Goal: Task Accomplishment & Management: Manage account settings

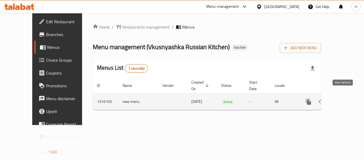
click at [344, 98] on icon "enhanced table" at bounding box center [347, 101] width 6 height 6
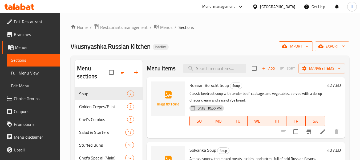
click at [306, 46] on icon "button" at bounding box center [306, 45] width 5 height 5
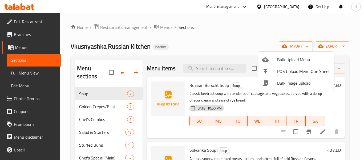
click at [293, 85] on span "Bulk Image upload" at bounding box center [303, 83] width 53 height 6
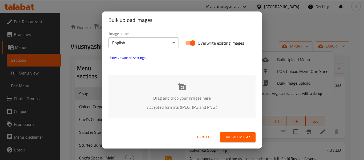
click at [147, 98] on p "Drag and drop your images here" at bounding box center [182, 98] width 131 height 6
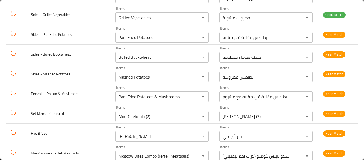
scroll to position [213, 0]
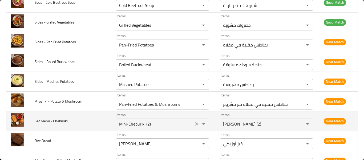
click at [193, 123] on button "Clear" at bounding box center [196, 123] width 7 height 7
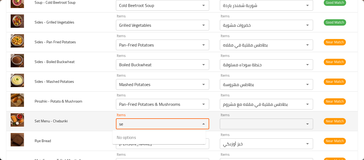
type Cheburiki "s"
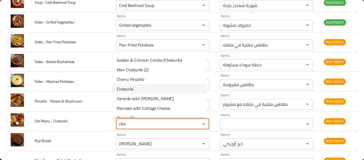
scroll to position [27, 0]
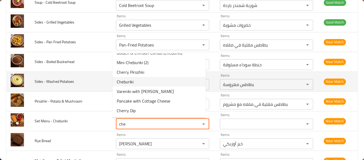
click at [146, 82] on Cheburiki-option-5 "Cheburiki" at bounding box center [159, 82] width 93 height 10
type Cheburiki "Cheburiki"
type Cheburiki-ar "تشيبوريكي"
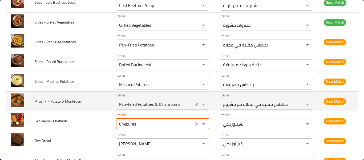
scroll to position [284, 0]
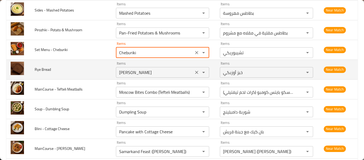
click at [195, 71] on icon "Clear" at bounding box center [196, 72] width 3 height 3
type Cheburiki "Cheburiki"
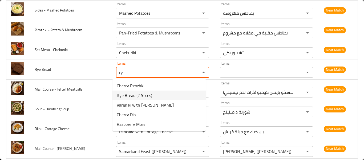
click at [166, 96] on Bread-option-1 "Rye Bread (2 Slices)" at bounding box center [159, 95] width 93 height 10
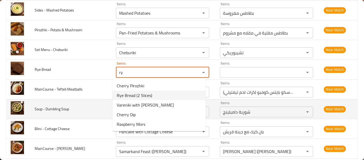
type Bread "Rye Bread (2 Slices)"
type Bread-ar "خبز راي (2 شريحة)"
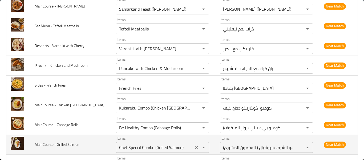
scroll to position [498, 0]
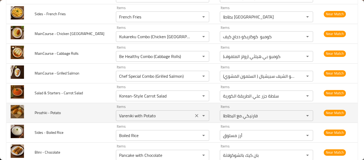
click at [195, 116] on icon "Clear" at bounding box center [196, 115] width 5 height 5
type Bread "Rye Bread (2 Slices)"
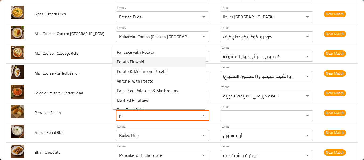
click at [148, 62] on Potato-option-1 "Potato Pirozhki" at bounding box center [159, 62] width 93 height 10
type Potato "Potato Pirozhki"
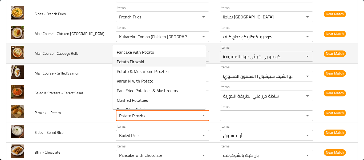
click at [148, 62] on td "Items Be Healthy Combo (Cabbage Rolls) Items" at bounding box center [164, 53] width 104 height 20
type Potato-ar "بيروشكي البطاطس"
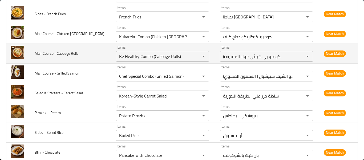
click at [148, 62] on td "Items Be Healthy Combo (Cabbage Rolls) Items" at bounding box center [164, 53] width 104 height 20
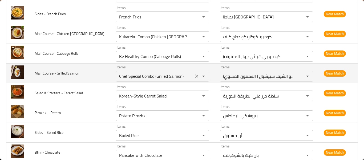
click at [144, 80] on div "Chef Special Combo (Grilled Salmon) Items" at bounding box center [162, 76] width 93 height 11
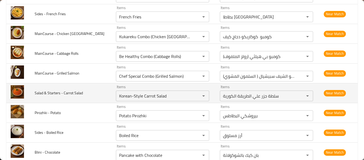
click at [126, 101] on td "Items Korean-Style Carrot Salad Items" at bounding box center [164, 93] width 104 height 20
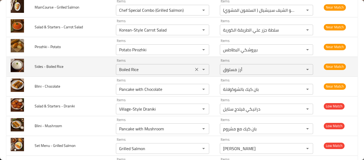
scroll to position [569, 0]
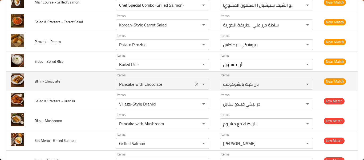
click at [128, 85] on Chocolate "Pancake with Chocolate" at bounding box center [155, 83] width 74 height 7
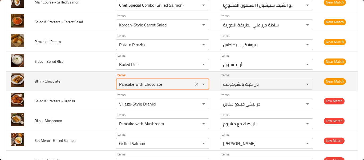
click at [128, 85] on Chocolate "Pancake with Chocolate" at bounding box center [155, 83] width 74 height 7
type Chocolate "b"
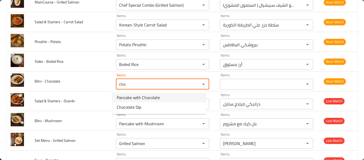
click at [135, 96] on span "Pancake with Chocolate" at bounding box center [138, 97] width 43 height 6
type Chocolate "Pancake with Chocolate"
type Chocolate-ar "بان كيك بالشوكولاتة"
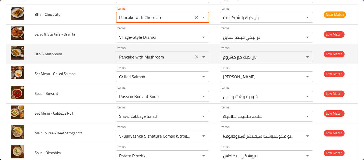
scroll to position [640, 0]
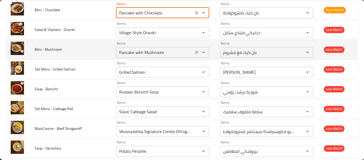
click at [193, 51] on button "Clear" at bounding box center [196, 52] width 7 height 7
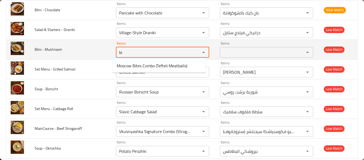
type Mushroom "b"
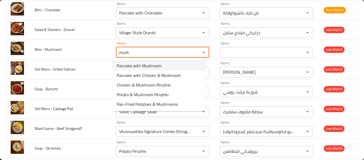
click at [163, 66] on Mushroom-option-0 "Pancake with Mushroom" at bounding box center [159, 66] width 93 height 10
type Mushroom "Pancake with Mushroom"
type Mushroom-ar "بان كيك مع مشروم"
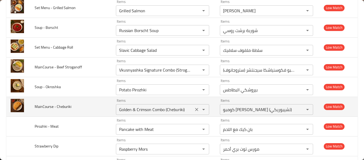
scroll to position [711, 0]
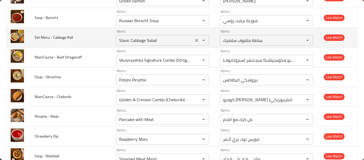
type Mushroom "Pancake with Mushroom"
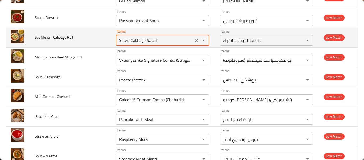
drag, startPoint x: 142, startPoint y: 40, endPoint x: 160, endPoint y: 41, distance: 18.2
click at [161, 42] on Roll "Slavic Cabbage Salad" at bounding box center [155, 40] width 74 height 7
type Roll "S"
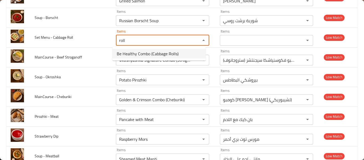
click at [161, 56] on span "Be Healthy Combo (Cabbage Rolls)" at bounding box center [148, 53] width 62 height 6
click at [161, 56] on div "Vkusnyashka Signature Combo (Stroganoff) Items" at bounding box center [162, 60] width 93 height 11
type Roll "Be Healthy Combo (Cabbage Rolls)"
type Roll-ar "كومبو بي هيلثي (رولز الملفوف)"
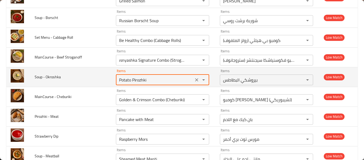
scroll to position [0, 0]
drag, startPoint x: 126, startPoint y: 80, endPoint x: 174, endPoint y: 84, distance: 48.4
click at [174, 84] on div "Potato Pirozhki Items" at bounding box center [162, 79] width 93 height 11
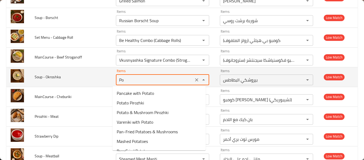
type Okroshka "P"
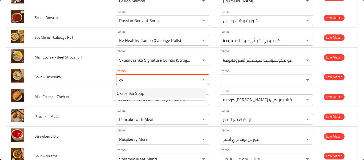
click at [165, 92] on Okroshka-option-0 "Okroshka Soup" at bounding box center [159, 93] width 93 height 10
type Okroshka "Okroshka Soup"
type Okroshka-ar "شوربة أوكروشكا"
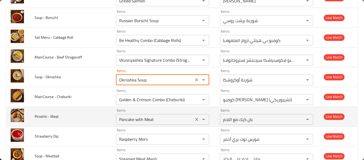
type Okroshka "Okroshka Soup"
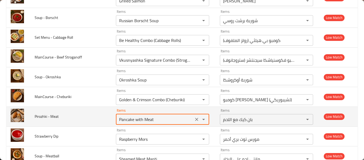
drag, startPoint x: 154, startPoint y: 119, endPoint x: 102, endPoint y: 118, distance: 51.2
click at [102, 118] on tr "Pirozhki - Meat Items Pancake with Meat Items Items بان كيك مع اللحم Items Low …" at bounding box center [181, 116] width 351 height 20
type Meat "m"
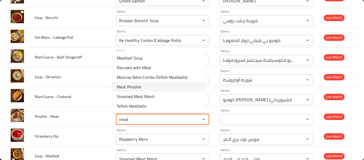
click at [165, 88] on Meat-option-3 "Meat Pirozhki" at bounding box center [159, 87] width 93 height 10
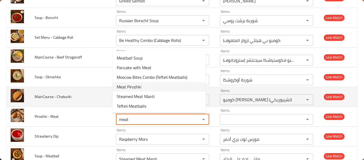
type Meat "Meat Pirozhki"
type Meat-ar "لحم بيروشكي"
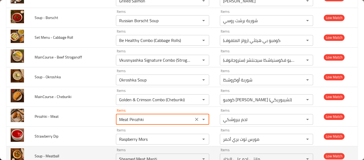
scroll to position [782, 0]
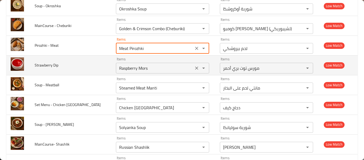
type Meat "Meat Pirozhki"
click at [153, 71] on Dip "Raspberry Mors" at bounding box center [155, 67] width 74 height 7
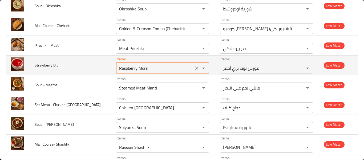
click at [153, 71] on Dip "Raspberry Mors" at bounding box center [155, 67] width 74 height 7
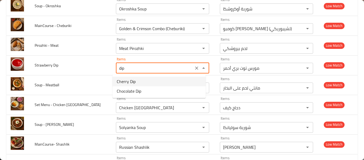
click at [126, 81] on span "Cherry Dip" at bounding box center [126, 81] width 19 height 6
click at [126, 81] on div "Items Steamed Meat Manti Items" at bounding box center [162, 85] width 93 height 16
type Dip "Cherry Dip"
type Dip-ar "صوص الكرز"
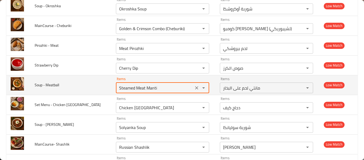
click at [195, 87] on icon "Clear" at bounding box center [196, 87] width 3 height 3
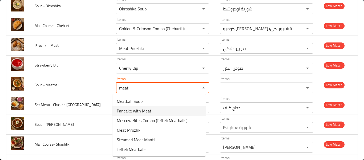
click at [153, 106] on Meatball-option-1 "Pancake with Meat" at bounding box center [159, 111] width 93 height 10
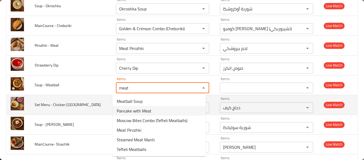
type Meatball "Pancake with Meat"
type Meatball-ar "بان كيك مع اللحم"
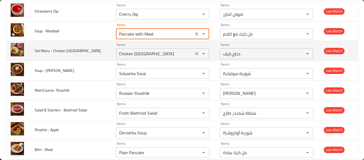
scroll to position [853, 0]
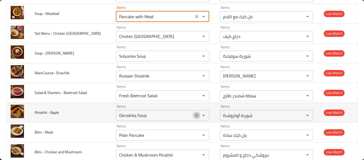
click at [194, 114] on icon "Clear" at bounding box center [196, 115] width 5 height 5
type Meatball "Pancake with Meat"
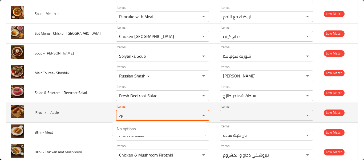
type Apple "z"
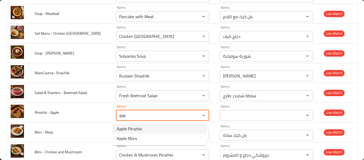
click at [143, 130] on Apple-option-0 "Apple Pirozhki" at bounding box center [159, 129] width 93 height 10
type Apple "Apple Pirozhki"
type Apple-ar "بيروشكي بالتفاح"
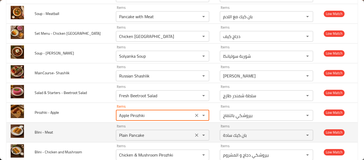
type Apple "Apple Pirozhki"
click at [143, 134] on Meat "Plain Pancake" at bounding box center [155, 134] width 74 height 7
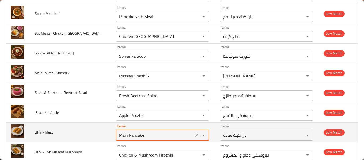
click at [143, 134] on Meat "Plain Pancake" at bounding box center [155, 134] width 74 height 7
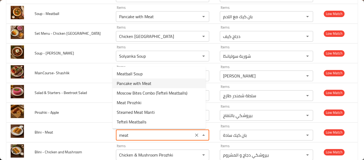
click at [149, 78] on Meat-option-1 "Pancake with Meat" at bounding box center [159, 83] width 93 height 10
type Meat "Pancake with Meat"
type Meat-ar "بان كيك مع اللحم"
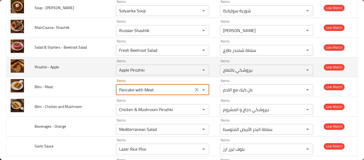
scroll to position [924, 0]
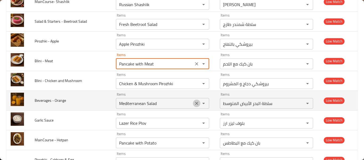
click at [194, 104] on icon "Clear" at bounding box center [196, 103] width 5 height 5
type Meat "Pancake with Meat"
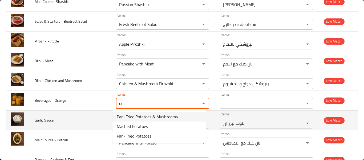
type Orange "oe"
click at [91, 111] on td "Garlic Sauce" at bounding box center [70, 120] width 81 height 20
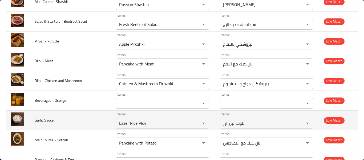
scroll to position [995, 0]
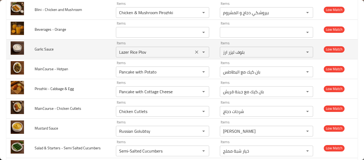
click at [194, 54] on icon "Clear" at bounding box center [196, 51] width 5 height 5
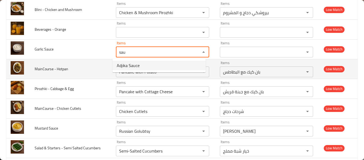
type Sauce "sau"
click at [60, 74] on td "MainCourse - Hotpan" at bounding box center [70, 69] width 81 height 20
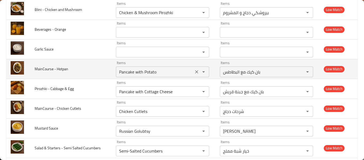
click at [194, 72] on icon "Clear" at bounding box center [196, 71] width 5 height 5
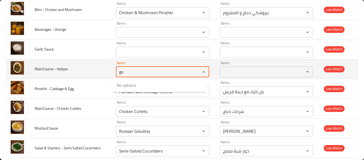
type Hotpan "g"
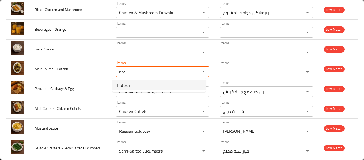
click at [155, 85] on Hotpan-option-0 "Hotpan" at bounding box center [159, 85] width 93 height 10
type Hotpan "Hotpan"
type Hotpan-ar "هوت بان"
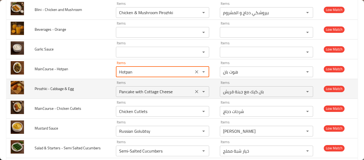
type Hotpan "Hotpan"
click at [152, 91] on Egg "Pancake with Cottage Cheese" at bounding box center [155, 91] width 74 height 7
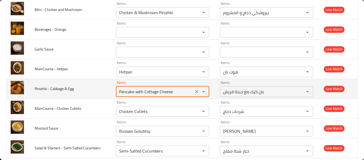
click at [152, 91] on Egg "Pancake with Cottage Cheese" at bounding box center [155, 91] width 74 height 7
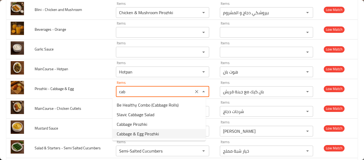
click at [142, 134] on span "Cabbage & Egg Pirozhki" at bounding box center [138, 133] width 42 height 6
type Egg "Cabbage & Egg Pirozhki"
type Egg-ar "بيروشكي الملفوف والبيض"
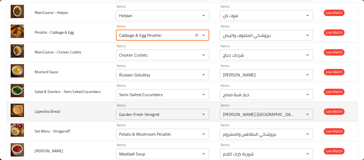
scroll to position [1066, 0]
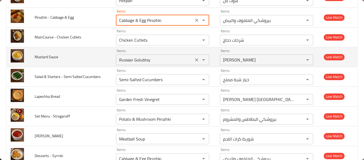
click at [194, 60] on icon "Clear" at bounding box center [196, 59] width 5 height 5
type Egg "Cabbage & Egg Pirozhki"
click at [193, 60] on div "enhanced table" at bounding box center [200, 59] width 14 height 7
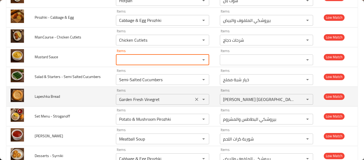
click at [194, 98] on icon "Clear" at bounding box center [196, 99] width 5 height 5
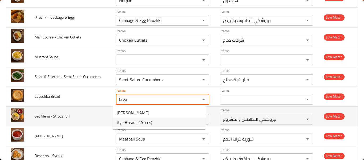
type Bread "brea"
click at [85, 115] on td "Set Menu - Stroganoff" at bounding box center [70, 116] width 81 height 20
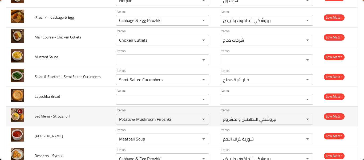
scroll to position [1138, 0]
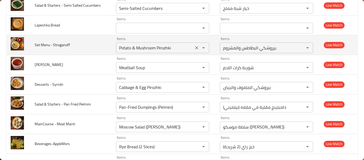
click at [194, 50] on icon "Clear" at bounding box center [196, 47] width 5 height 5
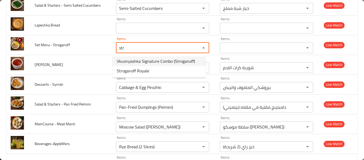
click at [167, 63] on span "Vkusnyashka Signature Combo (Stroganoff)" at bounding box center [156, 61] width 78 height 6
type Stroganoff "Vkusnyashka Signature Combo (Stroganoff)"
type Stroganoff-ar "كومبو فكوسنياشكا سيجنتشر (ستروجانوف)"
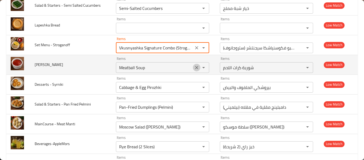
click at [194, 70] on icon "Clear" at bounding box center [196, 67] width 5 height 5
type Stroganoff "Vkusnyashka Signature Combo (Stroganoff)"
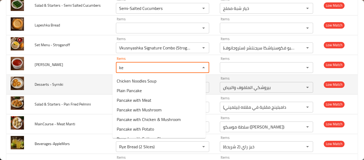
type Ketchup "ke"
click at [46, 87] on span "Desserts - Syrniki" at bounding box center [49, 84] width 29 height 7
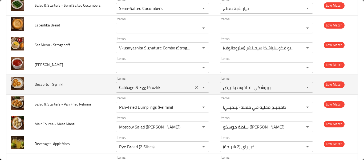
click at [194, 87] on icon "Clear" at bounding box center [196, 87] width 5 height 5
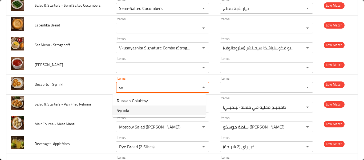
click at [130, 114] on Syrniki-option-1 "Syrniki" at bounding box center [159, 110] width 93 height 10
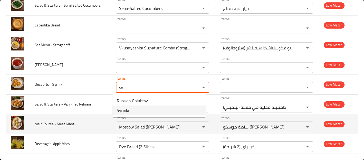
type Syrniki "Syrniki"
type Syrniki-ar "سيرنيكي"
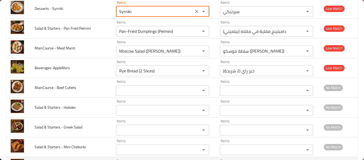
scroll to position [1208, 0]
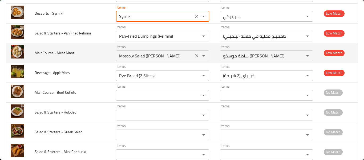
click at [194, 55] on icon "Clear" at bounding box center [196, 55] width 5 height 5
type Syrniki "Syrniki"
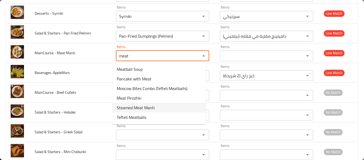
click at [156, 107] on Manti-option-4 "Steamed Meat Manti" at bounding box center [159, 108] width 93 height 10
type Manti "Steamed Meat Manti"
type Manti-ar "مانتي لحم على البخار"
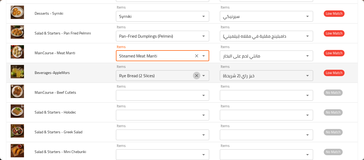
click at [194, 75] on icon "Clear" at bounding box center [196, 75] width 5 height 5
type Manti "Steamed Meat Manti"
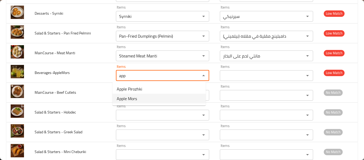
click at [144, 100] on li "Apple Mors" at bounding box center [159, 99] width 93 height 10
type input "Apple Mors"
type input "مورس تفاح"
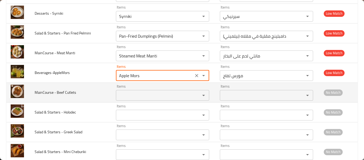
type input "Apple Mors"
click at [144, 96] on Cutlets "Items" at bounding box center [155, 94] width 74 height 7
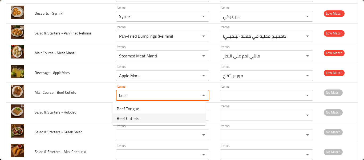
click at [134, 117] on span "Beef Cutlets" at bounding box center [128, 118] width 22 height 6
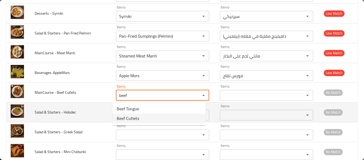
type Cutlets "Beef Cutlets"
type Cutlets-ar "شرحات لحم بقري"
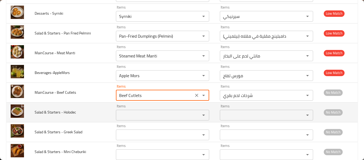
type Cutlets "Beef Cutlets"
click at [137, 113] on Holodec "Items" at bounding box center [155, 114] width 74 height 7
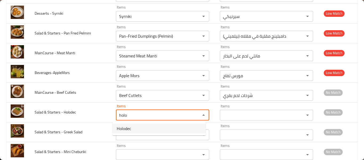
click at [131, 126] on span "Holodec" at bounding box center [124, 128] width 14 height 6
type Holodec "Holodec"
type Holodec-ar "هولوديك"
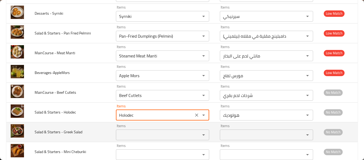
type Holodec "Holodec"
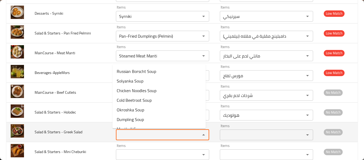
click at [130, 131] on Salad "Items" at bounding box center [155, 134] width 74 height 7
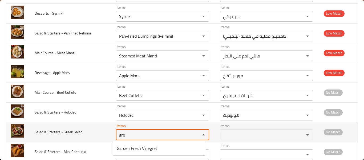
type Salad "gre"
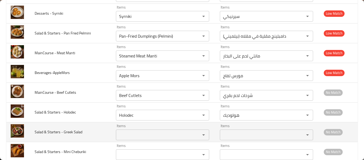
click at [78, 138] on td "Salad & Starters - Greek Salad" at bounding box center [70, 132] width 81 height 20
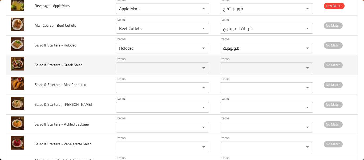
scroll to position [1280, 0]
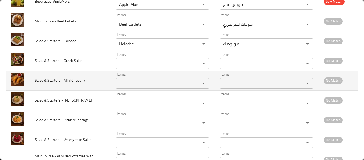
click at [133, 83] on Cheburiki "Items" at bounding box center [155, 82] width 74 height 7
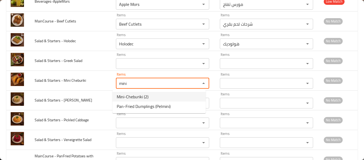
click at [135, 101] on Cheburiki-option-0 "Mini-Cheburiki (2)" at bounding box center [159, 97] width 93 height 10
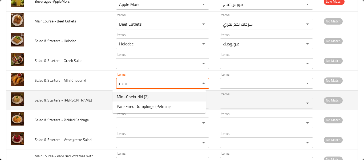
type Cheburiki "Mini-Cheburiki (2)"
type Cheburiki-ar "ميني تشيبوريكي (2)"
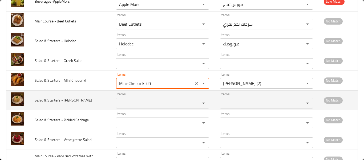
type Cheburiki "Mini-Cheburiki (2)"
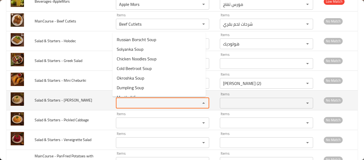
click at [133, 106] on Salad "Items" at bounding box center [155, 102] width 74 height 7
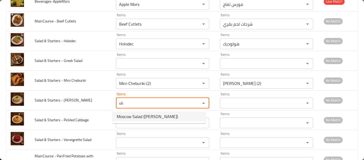
click at [134, 117] on span "Moscow Salad (Olivier)" at bounding box center [147, 116] width 61 height 6
type Salad "Moscow Salad (Olivier)"
type Salad-ar "سلطة موسكو (أوليفيير)"
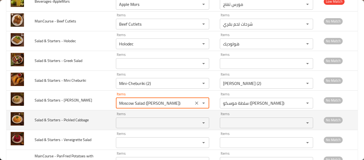
click at [133, 127] on div "Items" at bounding box center [162, 122] width 93 height 11
type Salad "Moscow Salad (Olivier)"
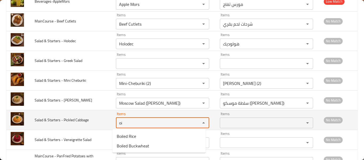
type Cabbage "o"
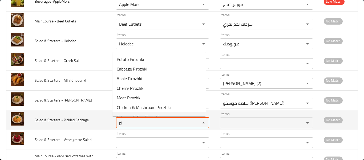
type Cabbage "p"
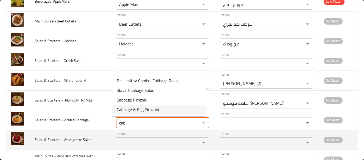
type Cabbage "cab"
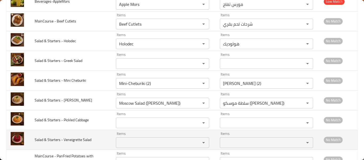
click at [84, 133] on td "Salad & Starters - Veneigrette Salad" at bounding box center [70, 140] width 81 height 20
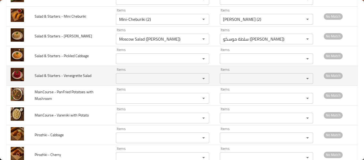
scroll to position [1351, 0]
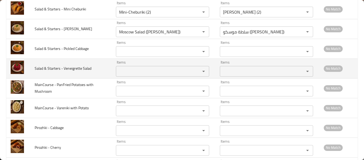
click at [127, 77] on td "Items Items" at bounding box center [164, 68] width 104 height 20
click at [128, 70] on Salad "Items" at bounding box center [155, 70] width 74 height 7
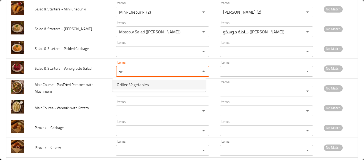
click at [133, 84] on span "Grilled Vegetables" at bounding box center [133, 84] width 32 height 6
type Salad "Grilled Vegetables"
type Salad-ar "خضروات مشوية"
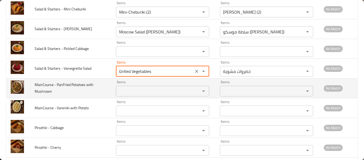
type Salad "Grilled Vegetables"
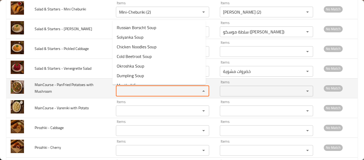
click at [133, 87] on Mushroom "Items" at bounding box center [155, 90] width 74 height 7
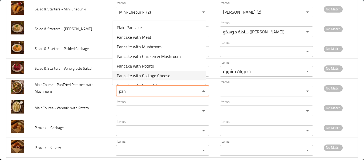
scroll to position [55, 0]
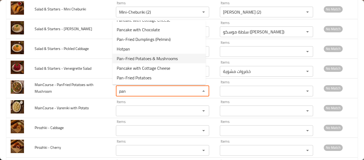
click at [143, 60] on span "Pan-Fried Potatoes & Mushrooms" at bounding box center [147, 58] width 61 height 6
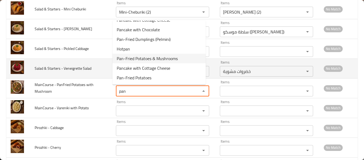
type Mushroom "Pan-Fried Potatoes & Mushrooms"
type Mushroom-ar "بطاطس مقلية في مقلاه مع مشروم"
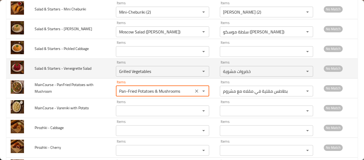
scroll to position [1399, 0]
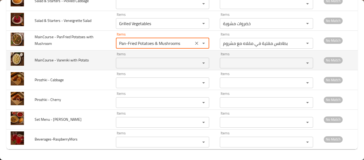
type Mushroom "Pan-Fried Potatoes & Mushrooms"
click at [130, 66] on Potato "Items" at bounding box center [155, 62] width 74 height 7
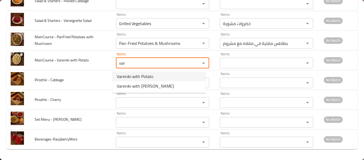
click at [138, 77] on span "Vareniki with Potato" at bounding box center [135, 76] width 37 height 6
type Potato "Vareniki with Potato"
type Potato-ar "فارنيكي مع البطاطا"
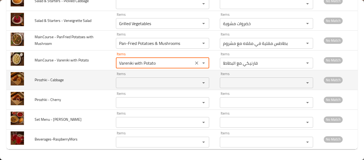
type Potato "Vareniki with Potato"
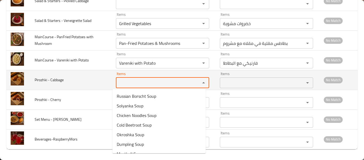
click at [137, 82] on Cabbage "Items" at bounding box center [155, 82] width 74 height 7
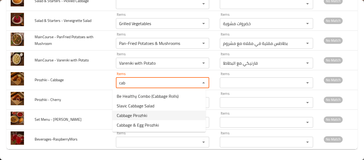
click at [143, 114] on span "Cabbage Pirozhki" at bounding box center [132, 115] width 30 height 6
type Cabbage "Cabbage Pirozhki"
type Cabbage-ar "بيروشكي ملفوف"
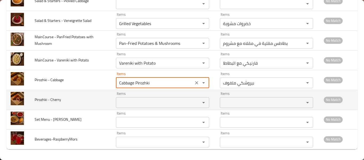
type Cabbage "Cabbage Pirozhki"
click at [147, 103] on Cherry "Items" at bounding box center [155, 102] width 74 height 7
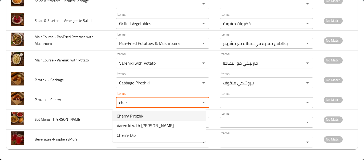
click at [151, 117] on Cherry-option-0 "Cherry Pirozhki" at bounding box center [159, 116] width 93 height 10
type Cherry "Cherry Pirozhki"
type Cherry-ar "بيروشكي كرز"
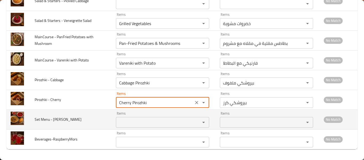
click at [152, 115] on div "Items Items" at bounding box center [162, 119] width 93 height 16
type Cherry "Cherry Pirozhki"
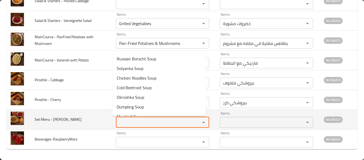
click at [150, 120] on Plov "Items" at bounding box center [155, 121] width 74 height 7
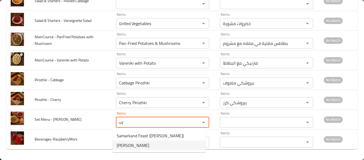
click at [141, 144] on Plov-option-1 "Uzbek Bread" at bounding box center [159, 145] width 93 height 10
type Plov "Uzbek Bread"
type Plov-ar "خبز أوزبكي"
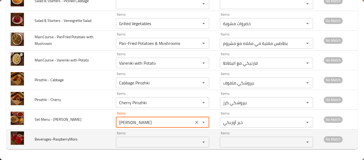
type Plov "Uzbek Bread"
click at [138, 140] on input "Items" at bounding box center [155, 141] width 74 height 7
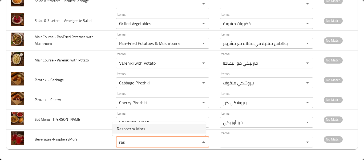
click at [143, 125] on span "Raspberry Mors" at bounding box center [131, 128] width 29 height 6
type input "Raspberry Mors"
type input "مورس توت بري أحمر"
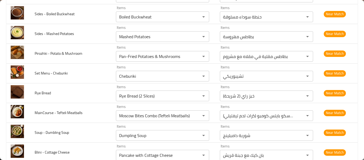
scroll to position [0, 0]
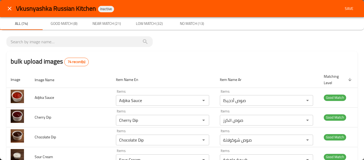
type input "Raspberry Mors"
click at [344, 9] on span "Save" at bounding box center [349, 8] width 13 height 7
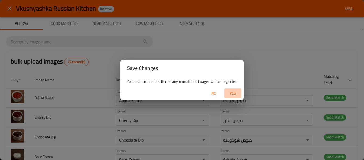
click at [234, 91] on span "Yes" at bounding box center [233, 93] width 13 height 7
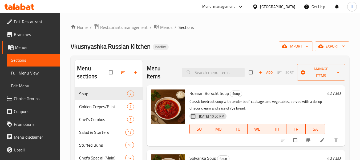
click at [22, 68] on link "Full Menu View" at bounding box center [34, 72] width 54 height 13
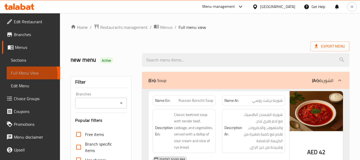
click at [23, 75] on span "Full Menu View" at bounding box center [33, 73] width 45 height 6
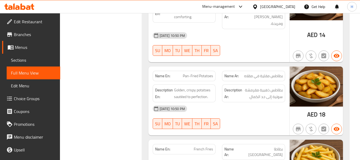
scroll to position [5204, 0]
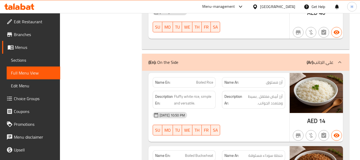
click at [21, 20] on span "Edit Restaurant" at bounding box center [35, 21] width 42 height 6
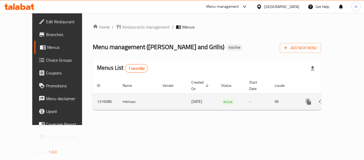
click at [344, 98] on icon "enhanced table" at bounding box center [347, 101] width 6 height 6
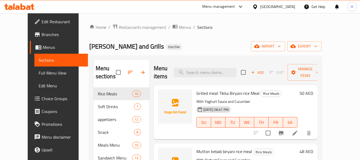
click at [292, 52] on div "Home / Restaurants management / Menus / Sections Baraka Butchery and Grills Ina…" at bounding box center [205, 124] width 232 height 200
click at [281, 46] on span "import" at bounding box center [268, 46] width 26 height 7
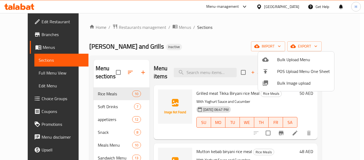
click at [282, 86] on span "Bulk Image upload" at bounding box center [303, 83] width 53 height 6
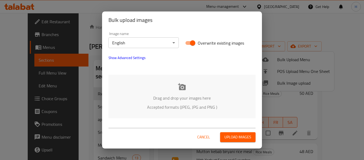
click at [174, 91] on div "Drag and drop your images here Accepted formats (JPEG, JPG and PNG )" at bounding box center [182, 96] width 147 height 43
click at [139, 45] on body "​ Menu-management United Arab Emirates Get Help H Edit Restaurant Branches Menu…" at bounding box center [182, 86] width 364 height 147
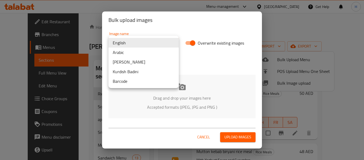
click at [130, 53] on li "Arabic" at bounding box center [144, 52] width 70 height 10
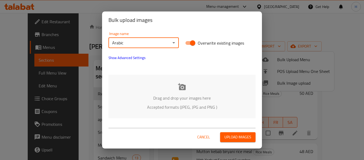
click at [138, 104] on p "Accepted formats (JPEG, JPG and PNG )" at bounding box center [182, 107] width 131 height 6
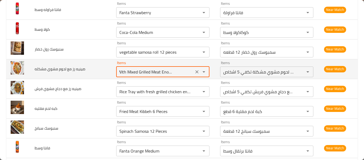
scroll to position [0, 25]
drag, startPoint x: 168, startPoint y: 68, endPoint x: 182, endPoint y: 67, distance: 14.4
click at [182, 68] on مشكله "Rice Tray With Mixed Grilled Meat Enough For 5 People" at bounding box center [155, 71] width 74 height 7
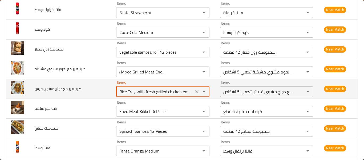
click at [135, 88] on فرش "Rice Tray with fresh grilled chicken enough for 5 people" at bounding box center [155, 91] width 74 height 7
drag, startPoint x: 121, startPoint y: 84, endPoint x: 189, endPoint y: 84, distance: 67.7
click at [189, 86] on div "Rice Tray with fresh grilled chicken enough for 5 people Items" at bounding box center [162, 91] width 93 height 11
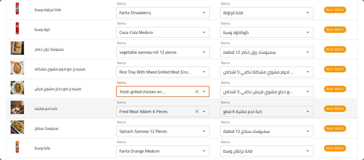
click at [140, 110] on div "Fried Meat Kibbeh 6 Pieces Items" at bounding box center [162, 111] width 93 height 11
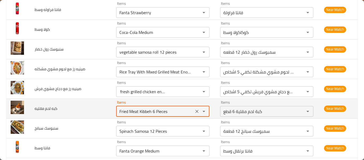
scroll to position [0, 0]
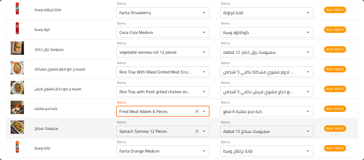
click at [145, 127] on سبانخ "Spinach Samosa 12 Pieces" at bounding box center [155, 130] width 74 height 7
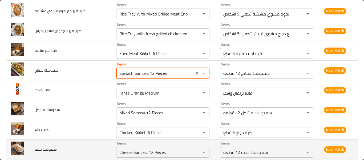
scroll to position [1066, 0]
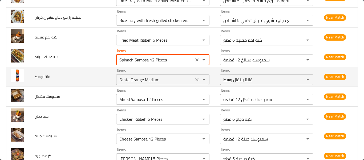
click at [127, 76] on وسط "Fanta Orange Medium" at bounding box center [155, 79] width 74 height 7
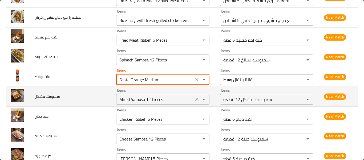
click at [169, 98] on div "Mixed Samosa 12 Pieces Items" at bounding box center [162, 99] width 93 height 11
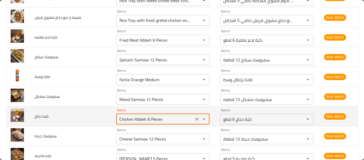
click at [160, 115] on دجاج "Chicken Kibbeh 6 Pieces" at bounding box center [155, 118] width 74 height 7
click at [127, 115] on دجاج "Chicken Kibbeh 6 Pieces" at bounding box center [155, 118] width 74 height 7
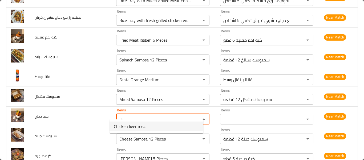
click at [131, 127] on span "Chicken liver meal" at bounding box center [130, 126] width 33 height 6
type دجاج "Chicken liver meal"
type دجاج-ar "وجبة كبدة دجاج"
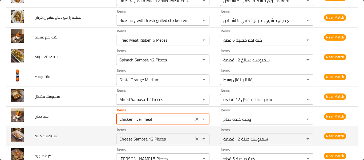
scroll to position [1136, 0]
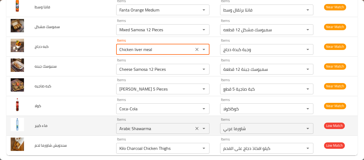
type دجاج "Chicken liver meal"
click at [126, 124] on كبير "Arabic Shawarma" at bounding box center [155, 127] width 74 height 7
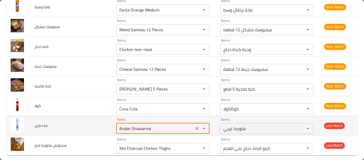
click at [126, 124] on كبير "Arabic Shawarma" at bounding box center [155, 127] width 74 height 7
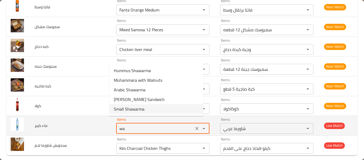
type كبير "Arabic Shawarma"
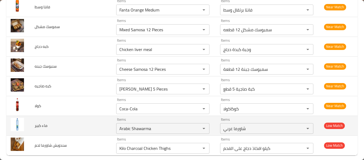
click at [66, 129] on td "ماء كبير" at bounding box center [71, 125] width 82 height 20
click at [194, 126] on icon "Clear" at bounding box center [196, 128] width 5 height 5
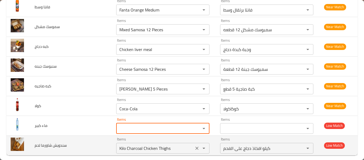
click at [194, 145] on icon "Clear" at bounding box center [196, 147] width 5 height 5
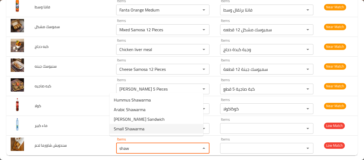
click at [154, 126] on لحم-option-3 "Small Shawarma" at bounding box center [157, 129] width 94 height 10
type لحم "Small Shawarma"
type لحم-ar "شاورما صغير"
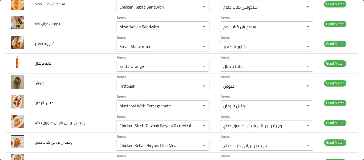
scroll to position [0, 0]
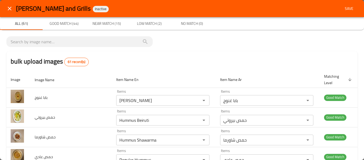
type لحم "Small Shawarma"
click at [344, 6] on span "Save" at bounding box center [349, 8] width 13 height 7
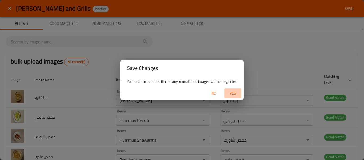
click at [232, 93] on span "Yes" at bounding box center [233, 93] width 13 height 7
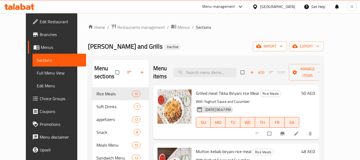
click at [37, 71] on span "Full Menu View" at bounding box center [59, 73] width 45 height 6
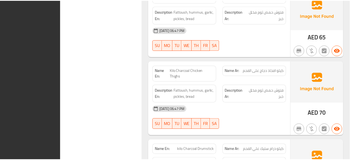
scroll to position [5682, 0]
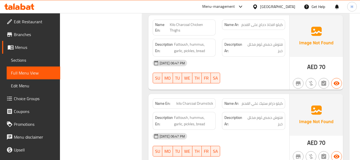
click at [274, 11] on div "[GEOGRAPHIC_DATA]" at bounding box center [273, 6] width 51 height 13
click at [273, 8] on div "[GEOGRAPHIC_DATA]" at bounding box center [277, 7] width 35 height 6
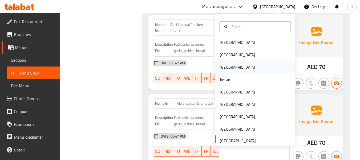
click at [225, 67] on div "[GEOGRAPHIC_DATA]" at bounding box center [238, 67] width 44 height 12
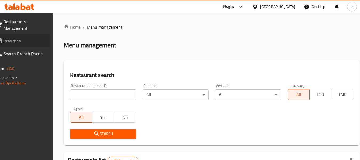
click at [18, 40] on span "Branches" at bounding box center [24, 41] width 42 height 6
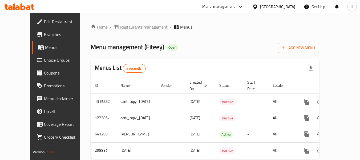
scroll to position [14, 0]
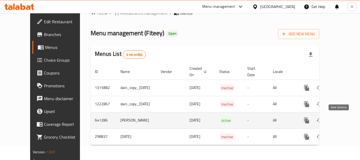
click at [343, 120] on icon "enhanced table" at bounding box center [345, 120] width 5 height 5
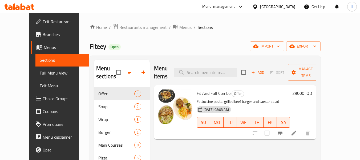
click at [216, 61] on div "Menu items Add Sort Manage items" at bounding box center [235, 72] width 163 height 25
click at [215, 68] on input "search" at bounding box center [205, 72] width 63 height 9
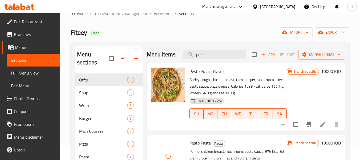
scroll to position [3, 0]
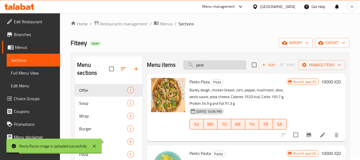
click at [208, 66] on input "pest" at bounding box center [214, 64] width 63 height 9
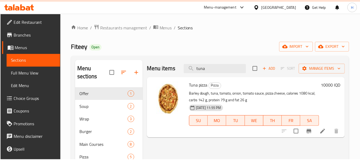
scroll to position [75, 0]
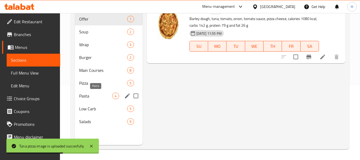
drag, startPoint x: 92, startPoint y: 97, endPoint x: 95, endPoint y: 95, distance: 3.3
click at [92, 97] on span "Pasta" at bounding box center [95, 96] width 33 height 6
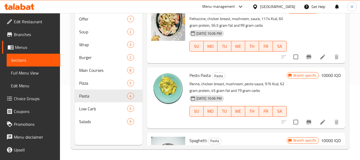
click at [201, 79] on span "Pesto Pasta" at bounding box center [200, 75] width 21 height 8
copy h6 "Pesto Pasta"
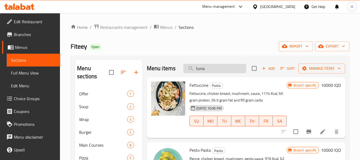
click at [219, 73] on input "tuna" at bounding box center [214, 68] width 63 height 9
paste input "Pesto Pasta"
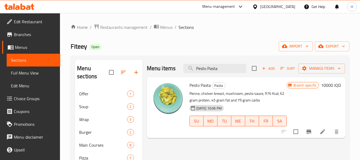
type input "Pesto Pasta"
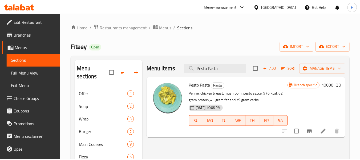
scroll to position [75, 0]
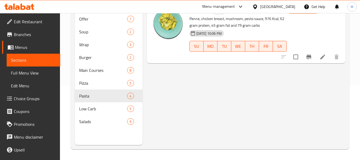
drag, startPoint x: 297, startPoint y: 6, endPoint x: 292, endPoint y: 7, distance: 5.7
click at [297, 6] on div "[GEOGRAPHIC_DATA]" at bounding box center [273, 6] width 51 height 13
click at [292, 7] on div "[GEOGRAPHIC_DATA]" at bounding box center [277, 7] width 35 height 6
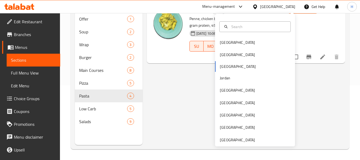
click at [291, 7] on div "[GEOGRAPHIC_DATA]" at bounding box center [277, 7] width 35 height 6
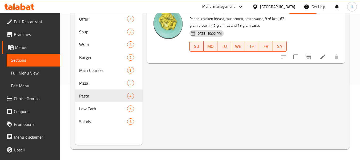
click at [260, 7] on div at bounding box center [256, 7] width 8 height 6
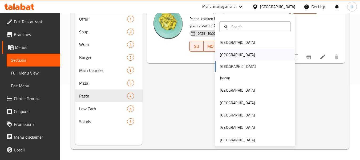
click at [232, 55] on div "[GEOGRAPHIC_DATA]" at bounding box center [255, 55] width 80 height 12
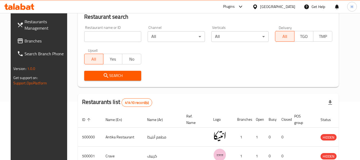
scroll to position [75, 0]
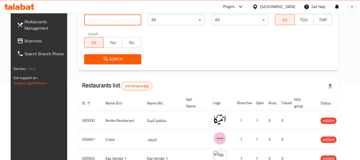
drag, startPoint x: 127, startPoint y: 22, endPoint x: 129, endPoint y: 16, distance: 6.2
click at [129, 19] on input "search" at bounding box center [112, 20] width 57 height 11
paste input "779277"
type input "779277"
click at [25, 38] on span "Branches" at bounding box center [46, 41] width 42 height 6
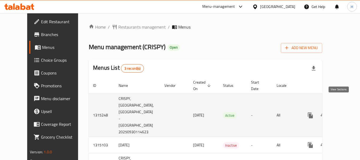
click at [346, 112] on icon "enhanced table" at bounding box center [349, 115] width 6 height 6
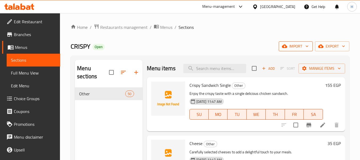
click at [294, 47] on span "import" at bounding box center [296, 46] width 26 height 7
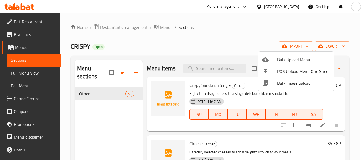
click at [278, 82] on span "Bulk Image upload" at bounding box center [303, 83] width 53 height 6
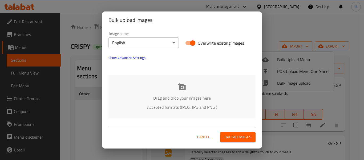
click at [154, 95] on p "Drag and drop your images here" at bounding box center [182, 98] width 131 height 6
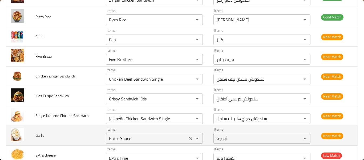
scroll to position [777, 0]
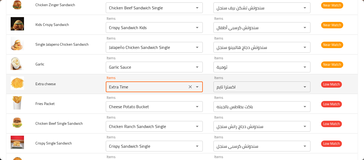
drag, startPoint x: 119, startPoint y: 86, endPoint x: 134, endPoint y: 87, distance: 15.2
click at [127, 86] on cheese "Extra Time" at bounding box center [146, 86] width 78 height 7
type cheese "E"
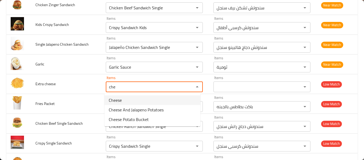
click at [121, 101] on span "Cheese" at bounding box center [115, 100] width 13 height 6
type cheese "Cheese"
type cheese-ar "جبنه"
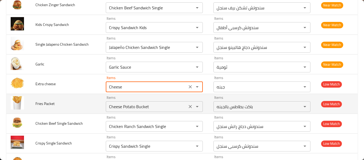
scroll to position [848, 0]
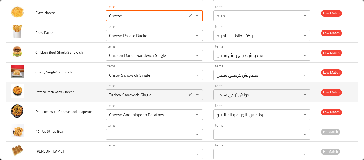
click at [188, 95] on icon "Clear" at bounding box center [190, 94] width 5 height 5
type cheese "Cheese"
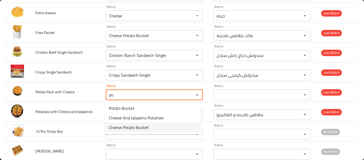
click at [158, 126] on Cheese-option-2 "Cheese Potato Bucket" at bounding box center [153, 127] width 96 height 10
type Cheese "Cheese Potato Bucket"
type Cheese-ar "باكت بطاطس بالجبنه"
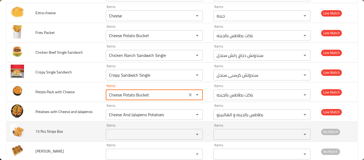
type Cheese "Cheese Potato Bucket"
click at [125, 136] on Box "Items" at bounding box center [146, 133] width 78 height 7
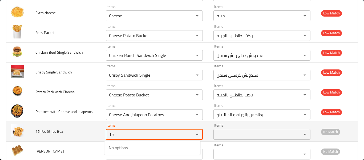
type Box "1"
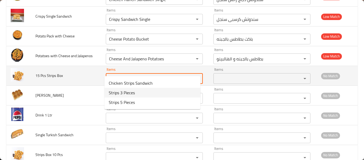
scroll to position [919, 0]
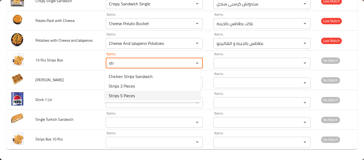
click at [134, 97] on span "Strips 5 Pieces" at bounding box center [122, 95] width 26 height 6
type Box "Strips 5 Pieces"
type Box-ar "ستربيس 5 قطع"
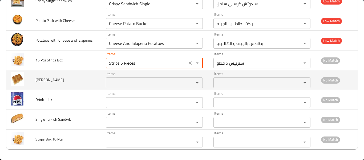
type Box "Strips 5 Pieces"
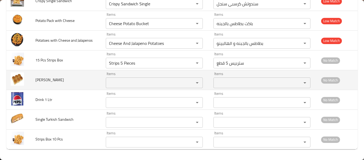
click at [130, 88] on td "Items Items" at bounding box center [156, 80] width 108 height 20
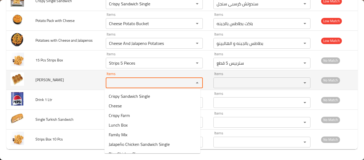
click at [131, 84] on Kaiser "Items" at bounding box center [146, 82] width 78 height 7
type Kaiser "a"
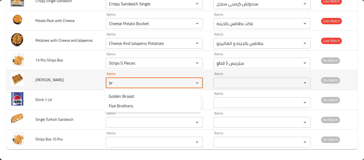
type Kaiser "b"
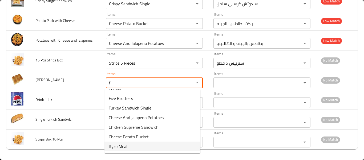
scroll to position [0, 0]
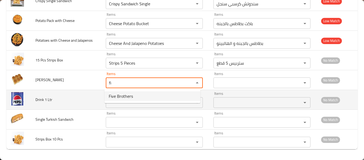
type Kaiser "fi"
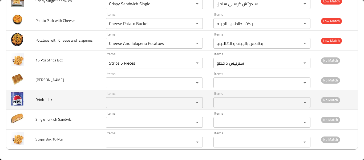
click at [69, 100] on td "Drink 1 Ltr" at bounding box center [66, 100] width 70 height 20
click at [133, 107] on div "Items" at bounding box center [154, 102] width 97 height 11
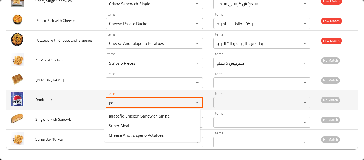
type Ltr "p"
type Ltr "s"
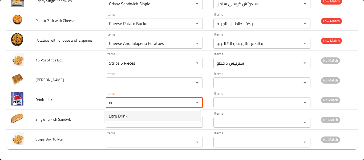
click at [116, 119] on span "Litre Drink" at bounding box center [118, 116] width 19 height 6
type Ltr "Litre Drink"
type Ltr-ar "مشروب لتر"
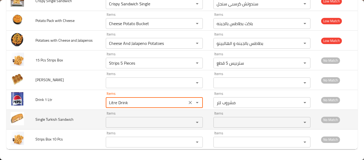
type Ltr "Litre Drink"
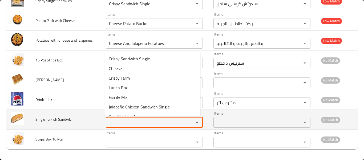
click at [118, 120] on Sandwich "Items" at bounding box center [146, 121] width 78 height 7
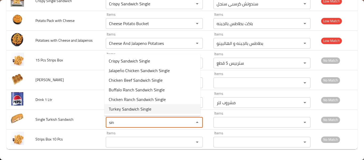
click at [132, 109] on span "Turkey Sandwich Single" at bounding box center [130, 109] width 43 height 6
type Sandwich "Turkey Sandwich Single"
type Sandwich-ar "سندوتش تركى سنجل"
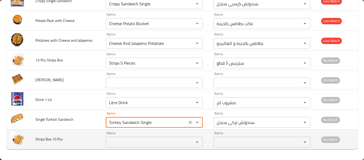
type Sandwich "Turkey Sandwich Single"
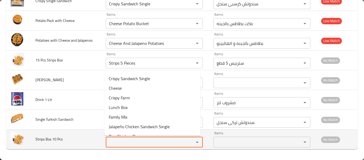
click at [135, 144] on Pcs "Items" at bounding box center [146, 141] width 78 height 7
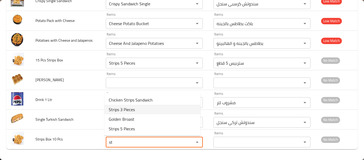
click at [138, 111] on Pcs-option-1 "Strips 3 Pieces" at bounding box center [153, 110] width 96 height 10
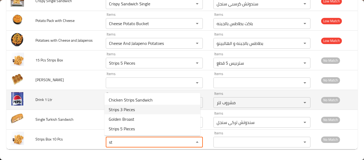
type Pcs "Strips 3 Pieces"
type Pcs-ar "ستربيس 3 قطع"
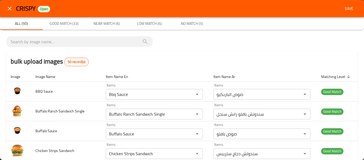
type Pcs "Strips 3 Pieces"
click at [349, 13] on button "Save" at bounding box center [349, 9] width 17 height 10
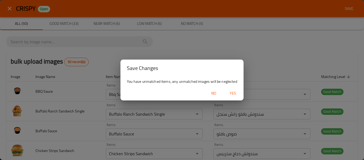
click at [235, 93] on span "Yes" at bounding box center [233, 93] width 13 height 7
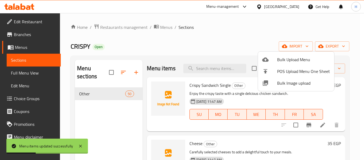
click at [36, 73] on div at bounding box center [182, 80] width 364 height 160
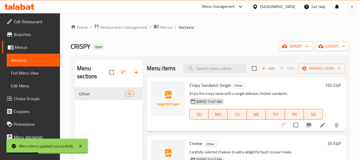
drag, startPoint x: 36, startPoint y: 73, endPoint x: 34, endPoint y: 75, distance: 2.8
click at [36, 73] on span "Full Menu View" at bounding box center [33, 73] width 45 height 6
click at [34, 75] on span "Full Menu View" at bounding box center [33, 73] width 45 height 6
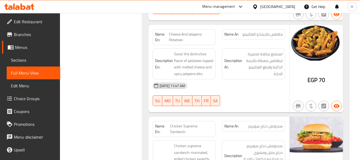
scroll to position [4039, 0]
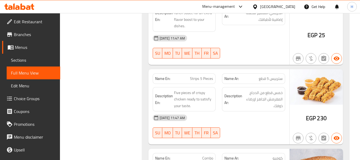
scroll to position [3755, 0]
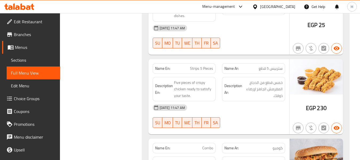
click at [25, 58] on span "Sections" at bounding box center [33, 60] width 45 height 6
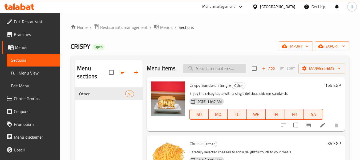
click at [221, 73] on input "search" at bounding box center [214, 68] width 63 height 9
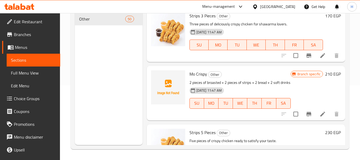
scroll to position [102, 0]
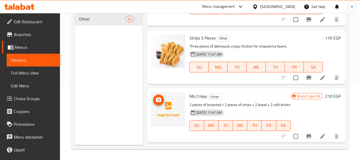
click at [173, 113] on img at bounding box center [168, 109] width 34 height 34
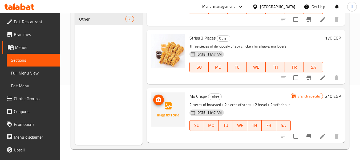
drag, startPoint x: 174, startPoint y: 113, endPoint x: 171, endPoint y: 124, distance: 12.2
click at [171, 124] on img at bounding box center [168, 109] width 34 height 34
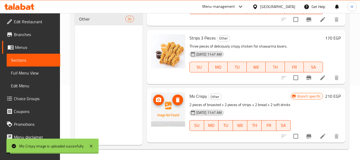
click at [170, 125] on img at bounding box center [168, 109] width 34 height 34
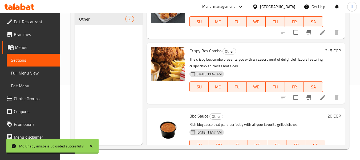
scroll to position [711, 0]
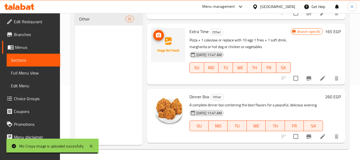
click at [172, 58] on img at bounding box center [168, 45] width 34 height 34
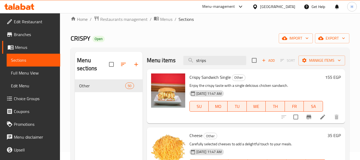
scroll to position [0, 0]
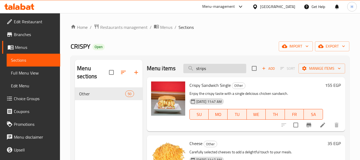
click at [208, 73] on input "strips" at bounding box center [214, 68] width 63 height 9
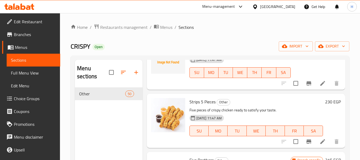
scroll to position [244, 0]
type input "strip"
click at [162, 108] on icon "upload picture" at bounding box center [158, 105] width 6 height 6
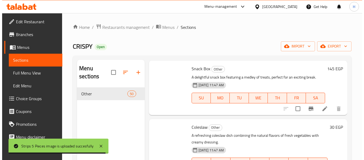
scroll to position [995, 0]
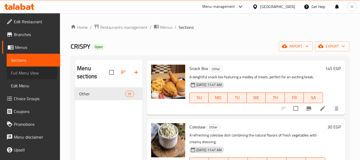
click at [26, 73] on span "Full Menu View" at bounding box center [33, 73] width 45 height 6
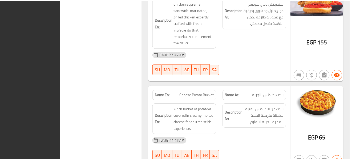
scroll to position [4324, 0]
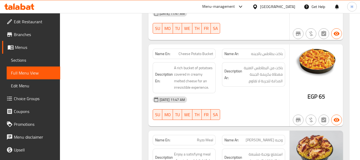
drag, startPoint x: 12, startPoint y: 61, endPoint x: 39, endPoint y: 77, distance: 30.7
click at [12, 61] on span "Sections" at bounding box center [33, 60] width 45 height 6
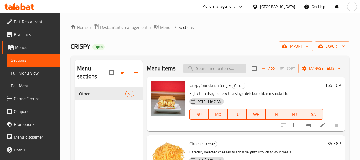
click at [212, 72] on input "search" at bounding box center [214, 68] width 63 height 9
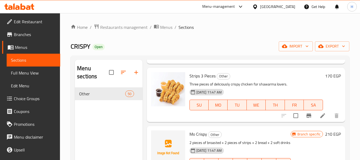
scroll to position [142, 0]
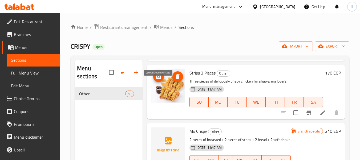
type input "str"
click at [159, 79] on icon "upload picture" at bounding box center [158, 76] width 5 height 5
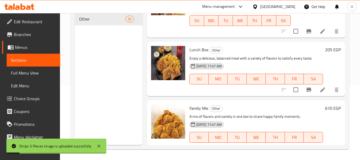
scroll to position [3, 0]
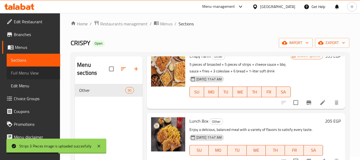
drag, startPoint x: 37, startPoint y: 73, endPoint x: 33, endPoint y: 5, distance: 67.8
click at [37, 73] on span "Full Menu View" at bounding box center [33, 73] width 45 height 6
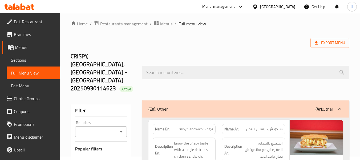
click at [257, 7] on icon at bounding box center [255, 6] width 4 height 5
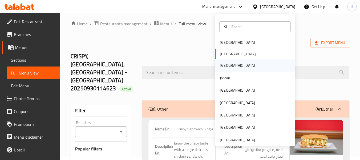
click at [233, 63] on div "[GEOGRAPHIC_DATA]" at bounding box center [255, 65] width 80 height 12
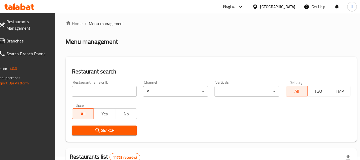
click at [39, 45] on link "Branches" at bounding box center [24, 40] width 58 height 13
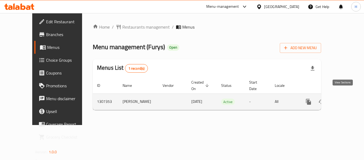
click at [346, 98] on icon "enhanced table" at bounding box center [347, 101] width 6 height 6
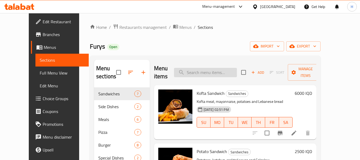
click at [215, 74] on input "search" at bounding box center [205, 72] width 63 height 9
paste input "Zinger Sandwich"
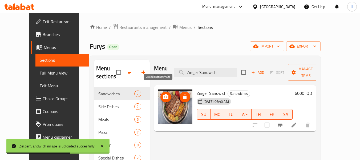
click at [163, 94] on icon "upload picture" at bounding box center [166, 97] width 6 height 6
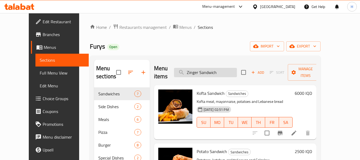
click at [234, 72] on input "Zinger Sandwich" at bounding box center [205, 72] width 63 height 9
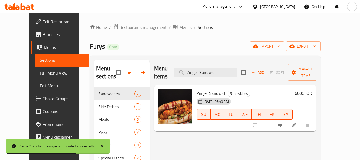
type input "Zinger Sandwic"
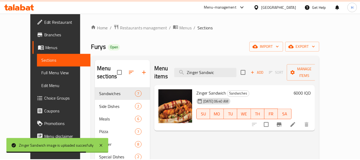
scroll to position [75, 0]
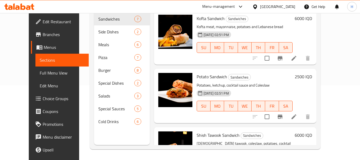
click at [280, 6] on div "[GEOGRAPHIC_DATA]" at bounding box center [273, 6] width 51 height 13
click at [257, 6] on icon at bounding box center [255, 6] width 4 height 5
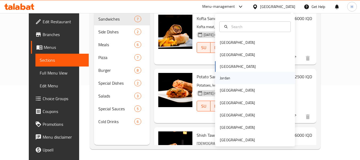
click at [220, 81] on div "Jordan" at bounding box center [225, 78] width 10 height 6
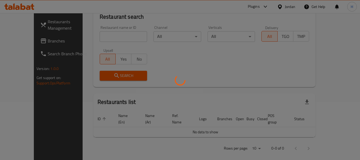
scroll to position [75, 0]
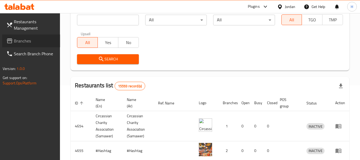
click at [28, 38] on span "Branches" at bounding box center [35, 41] width 42 height 6
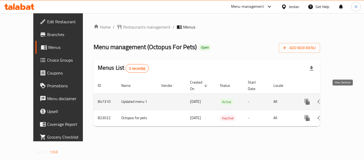
click at [344, 98] on icon "enhanced table" at bounding box center [346, 101] width 6 height 6
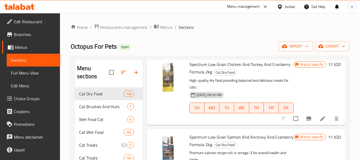
drag, startPoint x: 12, startPoint y: 71, endPoint x: 18, endPoint y: 2, distance: 69.3
click at [12, 71] on span "Full Menu View" at bounding box center [33, 73] width 45 height 6
click at [28, 68] on link "Full Menu View" at bounding box center [34, 72] width 54 height 13
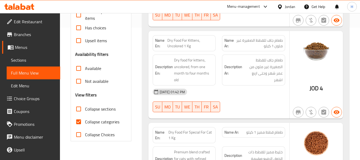
scroll to position [142, 0]
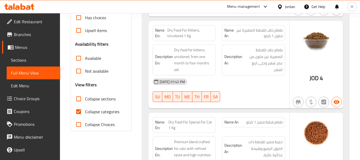
click at [79, 69] on input "Not available" at bounding box center [78, 71] width 13 height 13
checkbox input "true"
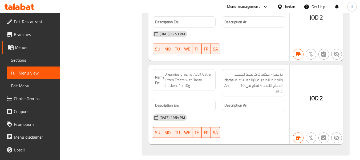
scroll to position [233, 0]
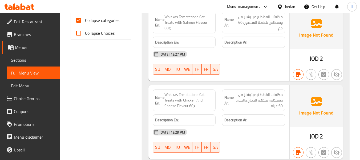
click at [17, 50] on span "Menus" at bounding box center [35, 47] width 41 height 6
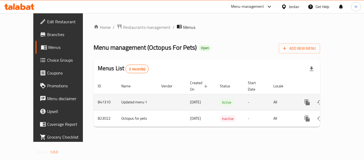
click at [343, 99] on icon "enhanced table" at bounding box center [346, 102] width 6 height 6
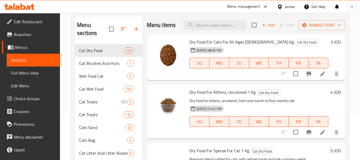
scroll to position [71, 0]
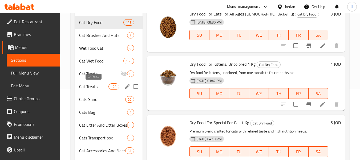
click at [84, 84] on span "Cat Treats" at bounding box center [93, 86] width 29 height 6
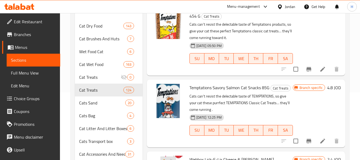
scroll to position [58, 0]
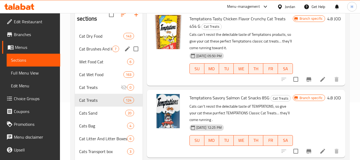
click at [93, 54] on div "Cat Brushes And Huts 7" at bounding box center [108, 48] width 67 height 13
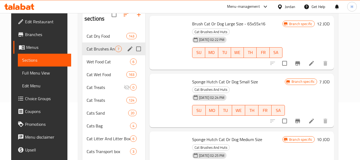
scroll to position [120, 0]
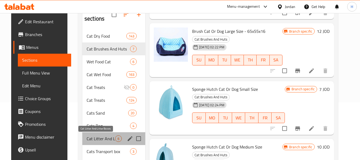
click at [89, 139] on span "Cat Litter And Litter Boxes" at bounding box center [101, 138] width 29 height 6
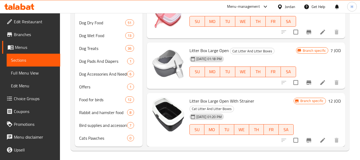
scroll to position [213, 0]
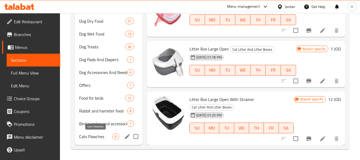
click at [81, 138] on span "Cats Pawches" at bounding box center [95, 136] width 33 height 6
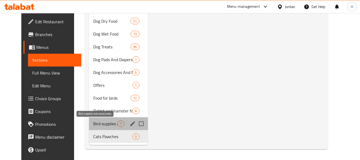
click at [93, 125] on span "Bird supplies and accessories" at bounding box center [105, 123] width 24 height 6
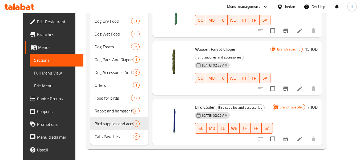
scroll to position [75, 0]
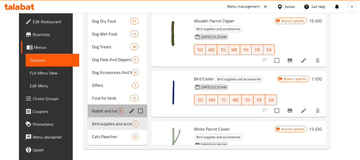
click at [97, 115] on div "Rabbit and hamster food 8" at bounding box center [118, 110] width 60 height 13
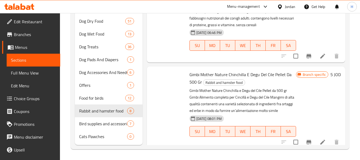
scroll to position [425, 0]
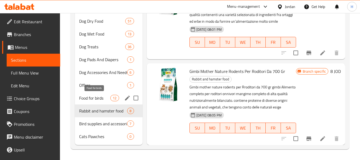
click at [88, 99] on span "Food for birds" at bounding box center [94, 98] width 31 height 6
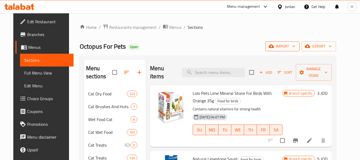
click at [289, 45] on span "import" at bounding box center [283, 46] width 26 height 7
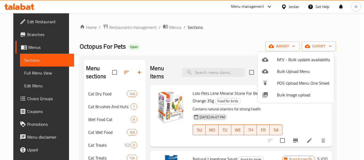
click at [294, 93] on span "Bulk Image upload" at bounding box center [303, 94] width 53 height 6
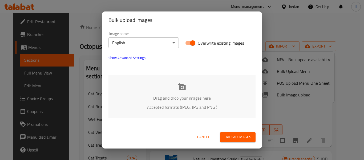
click at [188, 99] on p "Drag and drop your images here" at bounding box center [182, 98] width 131 height 6
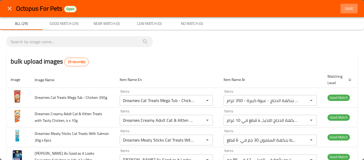
click at [343, 12] on button "Save" at bounding box center [349, 9] width 17 height 10
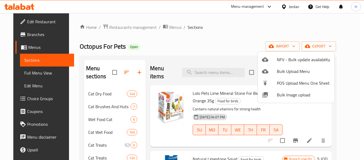
click at [32, 73] on div at bounding box center [182, 80] width 364 height 160
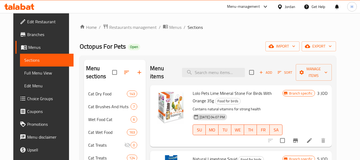
drag, startPoint x: 32, startPoint y: 73, endPoint x: 296, endPoint y: 32, distance: 266.9
click at [32, 73] on span "Full Menu View" at bounding box center [46, 73] width 45 height 6
click at [39, 72] on span "Full Menu View" at bounding box center [46, 73] width 45 height 6
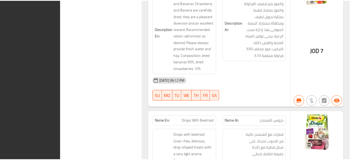
scroll to position [84409, 0]
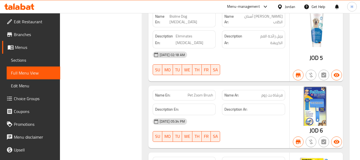
click at [289, 6] on div "Jordan" at bounding box center [290, 7] width 10 height 6
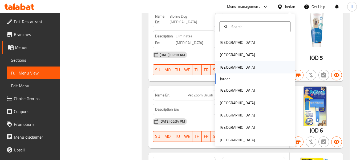
click at [228, 69] on div "[GEOGRAPHIC_DATA]" at bounding box center [255, 67] width 80 height 12
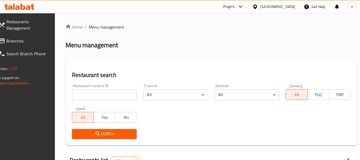
click at [99, 97] on input "search" at bounding box center [104, 94] width 65 height 11
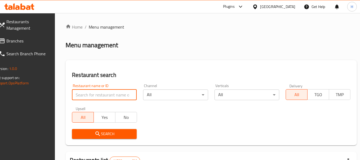
paste input "631000"
type input "631000"
click button "Search" at bounding box center [104, 134] width 65 height 10
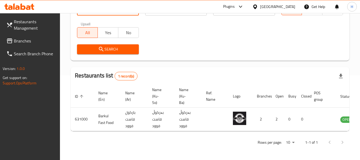
scroll to position [0, 33]
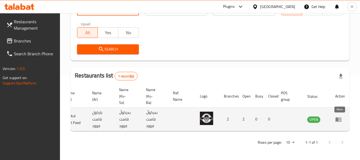
click at [344, 117] on link "enhanced table" at bounding box center [340, 119] width 10 height 6
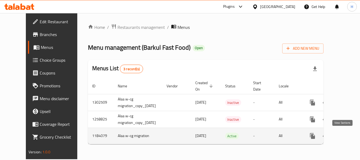
click at [348, 133] on icon "enhanced table" at bounding box center [351, 135] width 6 height 6
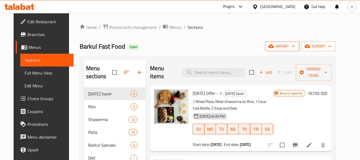
click at [295, 49] on span "import" at bounding box center [283, 46] width 26 height 7
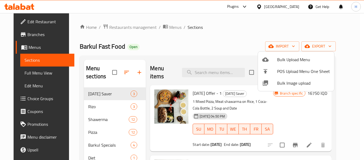
click at [103, 106] on div at bounding box center [182, 80] width 364 height 160
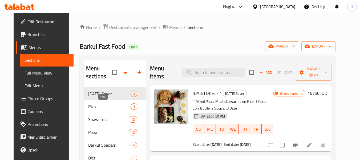
click at [103, 106] on span "Rizo" at bounding box center [109, 106] width 42 height 6
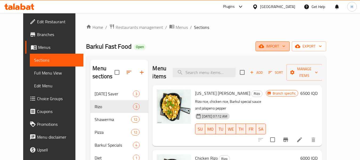
click at [264, 45] on icon "button" at bounding box center [261, 46] width 5 height 3
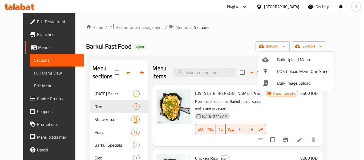
click at [285, 86] on span "Bulk Image upload" at bounding box center [303, 83] width 53 height 6
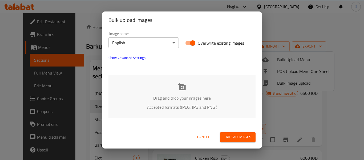
click at [150, 90] on div "Drag and drop your images here Accepted formats (JPEG, JPG and PNG )" at bounding box center [182, 96] width 147 height 43
click at [155, 44] on body "​ Plugins Iraq Get Help H Edit Restaurant Branches Menus Sections Full Menu Vie…" at bounding box center [182, 86] width 364 height 147
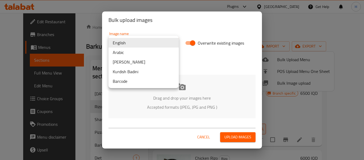
click at [152, 72] on li "Kurdish Badini" at bounding box center [144, 72] width 70 height 10
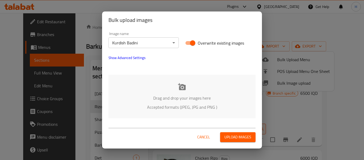
click at [161, 105] on p "Accepted formats (JPEG, JPG and PNG )" at bounding box center [182, 107] width 131 height 6
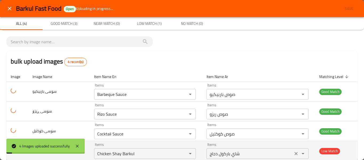
scroll to position [11, 0]
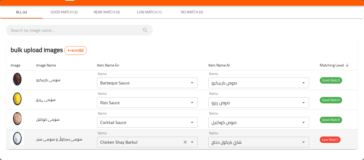
click at [184, 142] on icon "Clear" at bounding box center [185, 141] width 3 height 3
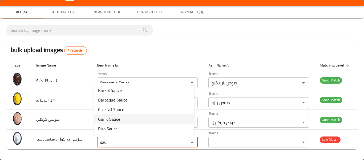
click at [120, 121] on span "Garlic Sauce" at bounding box center [109, 119] width 22 height 6
type سیر "Garlic Sauce"
type سیر-ar "صوص ثوم"
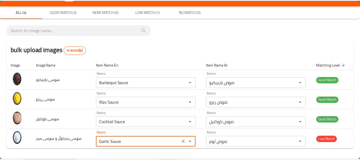
scroll to position [0, 0]
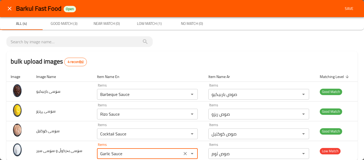
type سیر "Garlic Sauce"
click at [348, 6] on span "Save" at bounding box center [349, 8] width 13 height 7
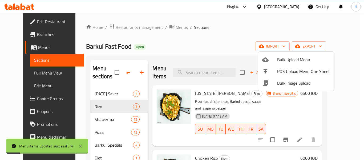
click at [33, 74] on div at bounding box center [182, 80] width 364 height 160
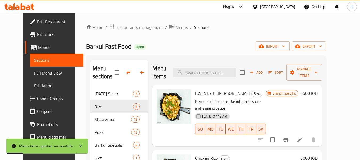
click at [34, 74] on span "Full Menu View" at bounding box center [56, 73] width 45 height 6
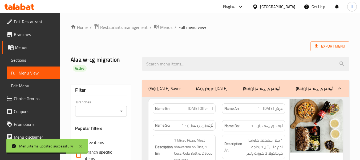
drag, startPoint x: 230, startPoint y: 39, endPoint x: 227, endPoint y: 41, distance: 4.2
click at [19, 60] on span "Sections" at bounding box center [33, 60] width 45 height 6
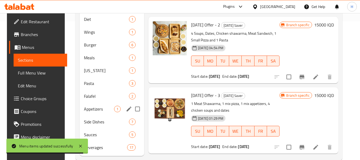
scroll to position [142, 0]
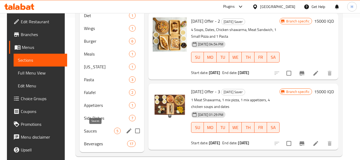
click at [104, 134] on span "Sauces" at bounding box center [99, 130] width 30 height 6
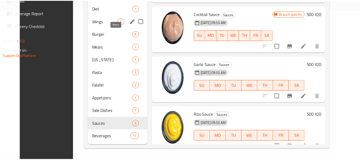
scroll to position [38, 0]
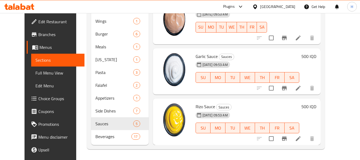
click at [290, 5] on div "Iraq" at bounding box center [277, 7] width 35 height 6
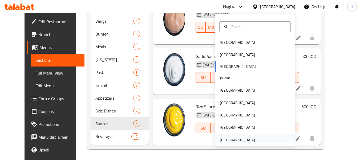
click at [257, 141] on div "United Arab Emirates" at bounding box center [255, 140] width 80 height 12
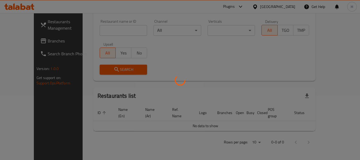
scroll to position [58, 0]
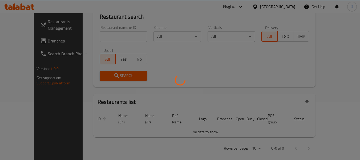
click at [94, 40] on div at bounding box center [180, 80] width 360 height 160
click at [94, 51] on div at bounding box center [180, 80] width 360 height 160
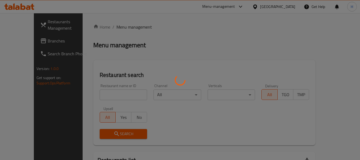
click at [65, 17] on div at bounding box center [180, 80] width 360 height 160
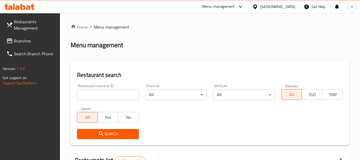
click at [131, 92] on input "search" at bounding box center [108, 94] width 62 height 11
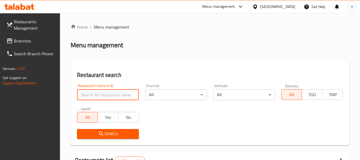
click at [35, 43] on span "Branches" at bounding box center [35, 41] width 42 height 6
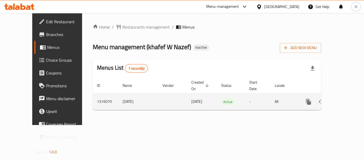
click at [347, 96] on link "enhanced table" at bounding box center [347, 101] width 13 height 13
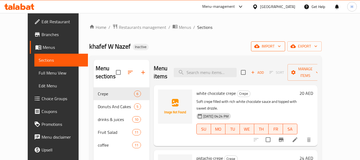
click at [281, 46] on span "import" at bounding box center [268, 46] width 26 height 7
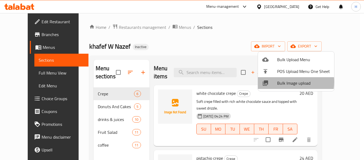
click at [278, 82] on span "Bulk Image upload" at bounding box center [303, 83] width 53 height 6
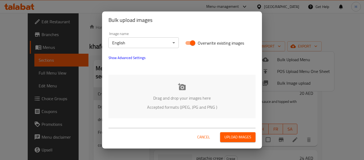
click at [130, 105] on p "Accepted formats (JPEG, JPG and PNG )" at bounding box center [182, 107] width 131 height 6
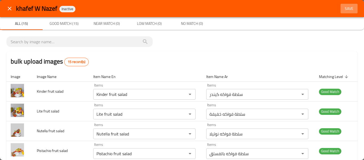
click at [351, 6] on span "Save" at bounding box center [349, 8] width 13 height 7
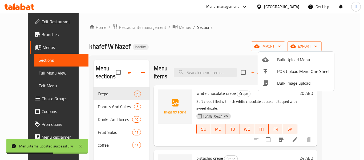
click at [14, 71] on div at bounding box center [182, 80] width 364 height 160
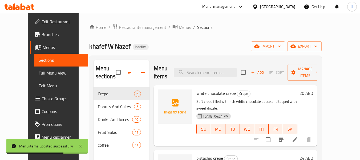
click at [39, 71] on span "Full Menu View" at bounding box center [61, 73] width 45 height 6
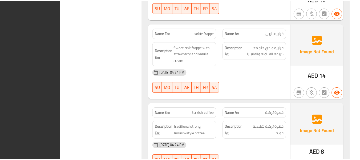
scroll to position [3383, 0]
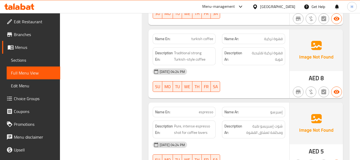
click at [278, 5] on div "[GEOGRAPHIC_DATA]" at bounding box center [277, 7] width 35 height 6
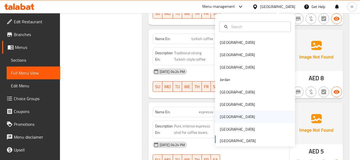
click at [221, 116] on div "[GEOGRAPHIC_DATA]" at bounding box center [237, 117] width 35 height 6
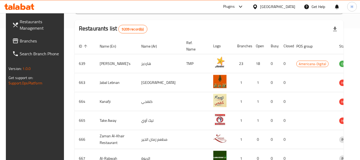
scroll to position [35, 0]
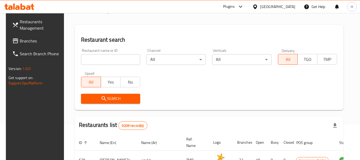
drag, startPoint x: 121, startPoint y: 67, endPoint x: 111, endPoint y: 57, distance: 14.5
click at [121, 67] on div "Restaurant name or ID Restaurant name or ID" at bounding box center [111, 56] width 66 height 23
click at [111, 57] on input "search" at bounding box center [110, 59] width 59 height 11
paste input "703083"
type input "703083"
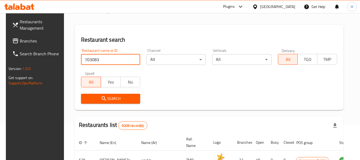
click button "Search" at bounding box center [110, 99] width 59 height 10
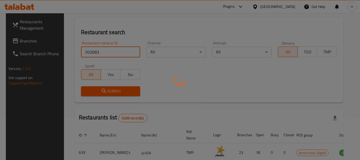
scroll to position [0, 0]
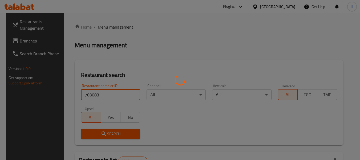
click at [109, 48] on div at bounding box center [180, 80] width 360 height 160
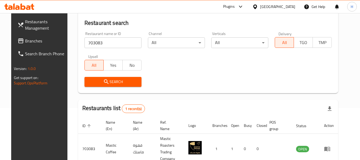
scroll to position [71, 0]
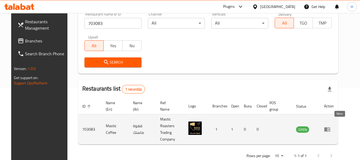
click at [330, 127] on icon "enhanced table" at bounding box center [327, 129] width 6 height 5
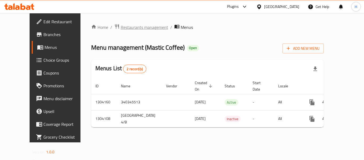
click at [121, 27] on span "Restaurants management" at bounding box center [144, 27] width 47 height 6
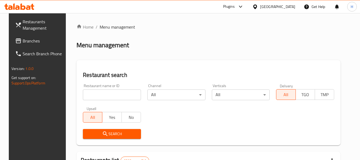
click at [23, 42] on span "Branches" at bounding box center [44, 41] width 42 height 6
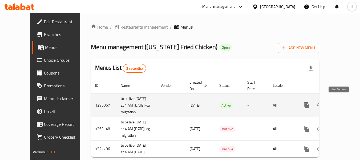
click at [342, 102] on icon "enhanced table" at bounding box center [345, 105] width 6 height 6
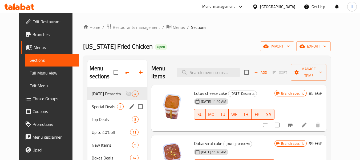
click at [89, 111] on div "Special Deals 4" at bounding box center [117, 106] width 60 height 13
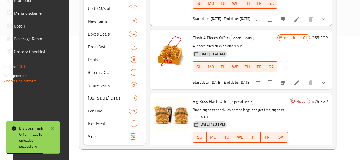
scroll to position [68, 0]
